Goal: Task Accomplishment & Management: Manage account settings

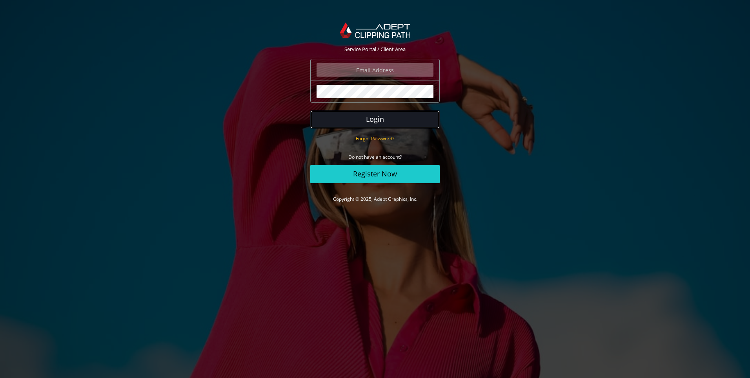
click at [398, 117] on button "Login" at bounding box center [375, 119] width 130 height 18
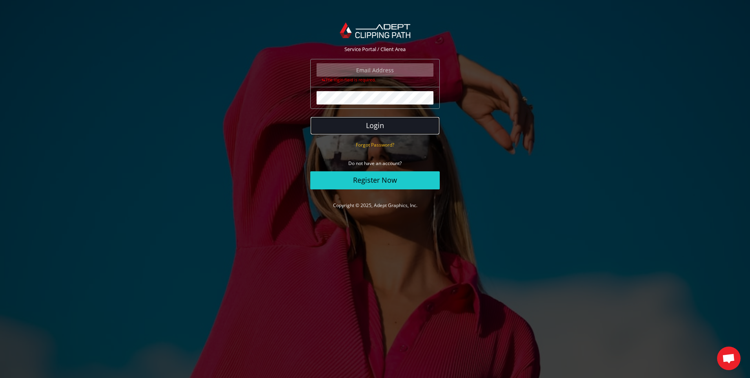
click at [399, 124] on button "Login" at bounding box center [375, 126] width 130 height 18
click at [399, 126] on button "Login" at bounding box center [375, 126] width 130 height 18
click at [376, 124] on button "Login" at bounding box center [375, 126] width 130 height 18
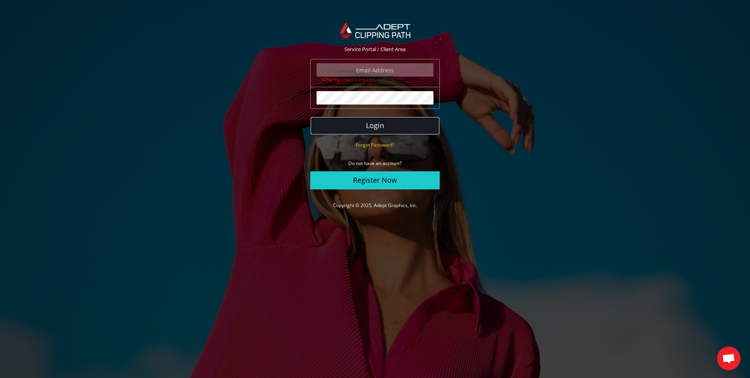
click at [376, 124] on button "Login" at bounding box center [375, 126] width 130 height 18
